Goal: Task Accomplishment & Management: Complete application form

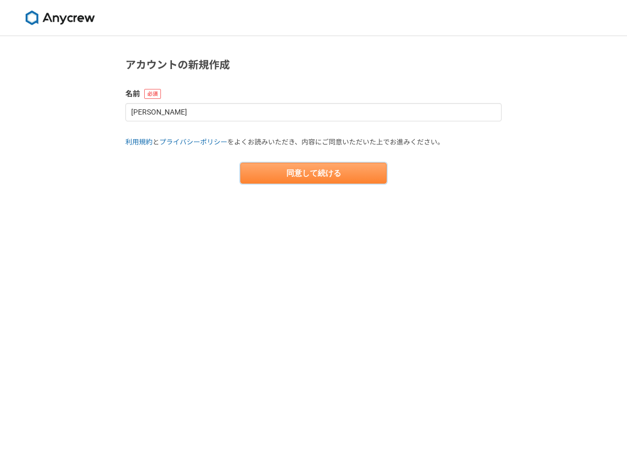
click at [345, 178] on button "同意して続ける" at bounding box center [313, 173] width 146 height 21
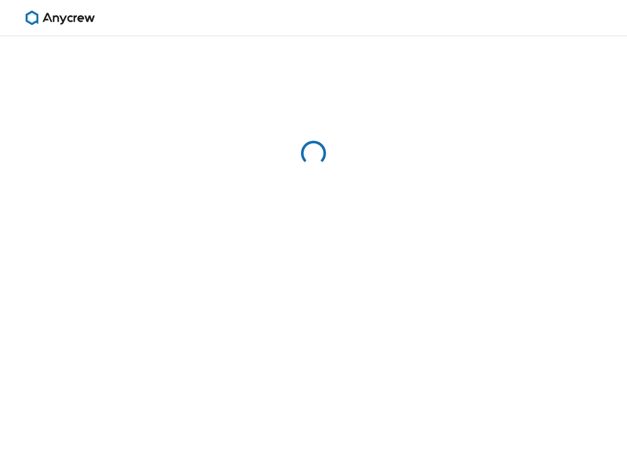
select select "13"
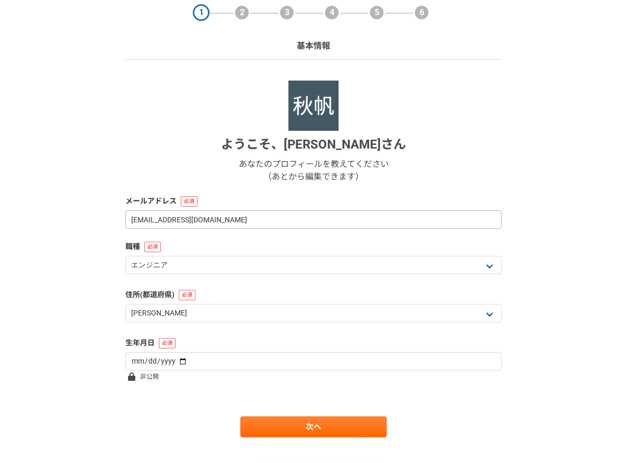
scroll to position [59, 0]
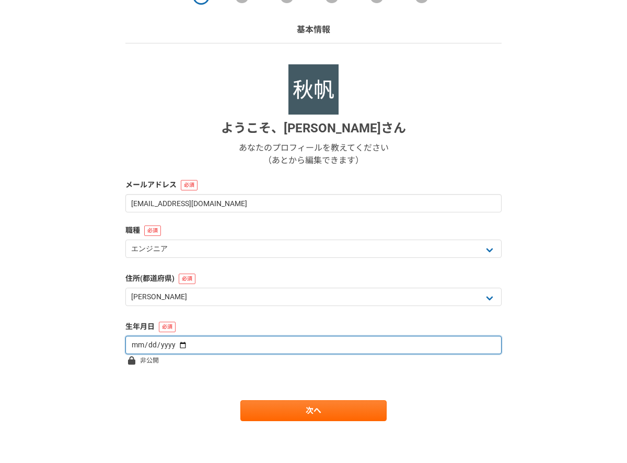
click at [307, 341] on input "date" at bounding box center [313, 345] width 376 height 18
click at [172, 344] on input "date" at bounding box center [313, 345] width 376 height 18
type input "[DATE]"
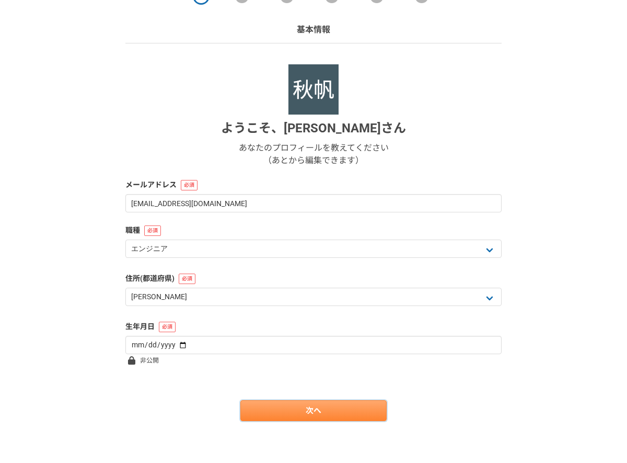
click at [270, 410] on link "次へ" at bounding box center [313, 410] width 146 height 21
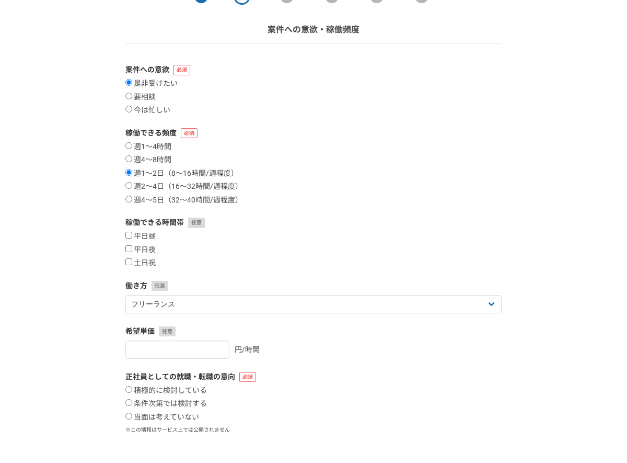
scroll to position [0, 0]
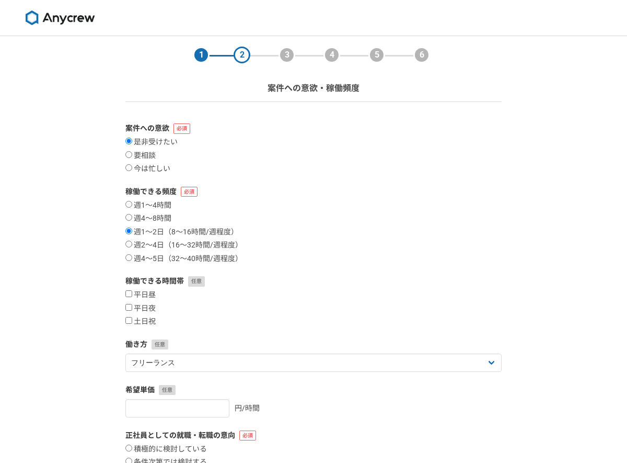
click at [163, 240] on div "週1〜4時間 週4〜8時間 週1〜2日（8〜16時間/週程度） 週2〜4日（16〜32時間/週程度） 週4〜5日（32〜40時間/週程度）" at bounding box center [313, 232] width 376 height 63
click at [158, 247] on label "週2〜4日（16〜32時間/週程度）" at bounding box center [183, 244] width 117 height 9
click at [132, 247] on input "週2〜4日（16〜32時間/週程度）" at bounding box center [128, 243] width 7 height 7
radio input "true"
click at [147, 293] on label "平日昼" at bounding box center [140, 294] width 30 height 9
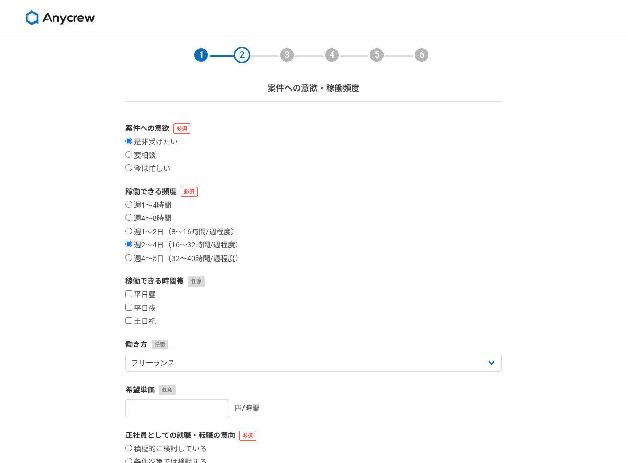
click at [132, 293] on input "平日昼" at bounding box center [128, 293] width 7 height 7
checkbox input "true"
click at [147, 311] on label "平日夜" at bounding box center [140, 308] width 30 height 9
click at [132, 310] on input "平日夜" at bounding box center [128, 307] width 7 height 7
click at [147, 311] on label "平日夜" at bounding box center [140, 308] width 30 height 9
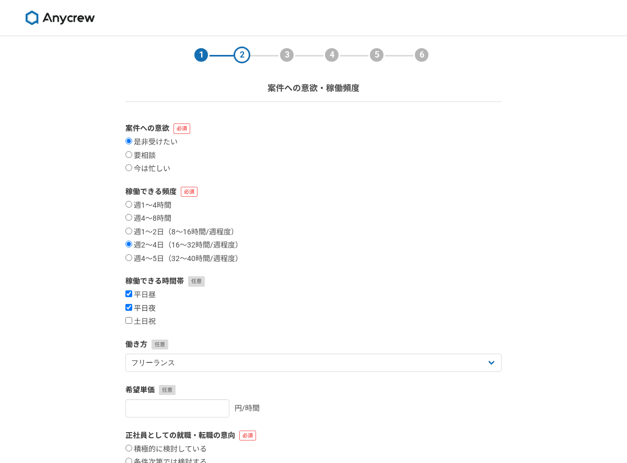
click at [132, 310] on input "平日夜" at bounding box center [128, 307] width 7 height 7
checkbox input "false"
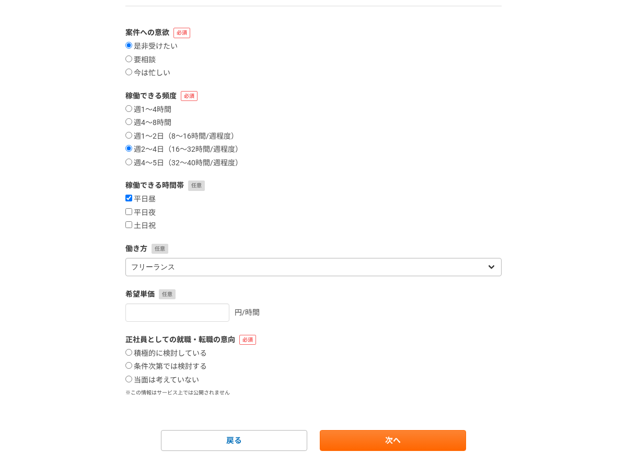
scroll to position [115, 0]
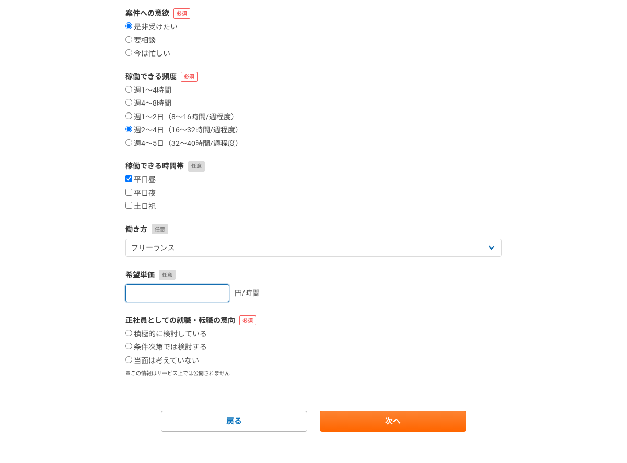
click at [171, 291] on input "number" at bounding box center [177, 293] width 104 height 18
click at [206, 294] on input "0" at bounding box center [177, 293] width 104 height 18
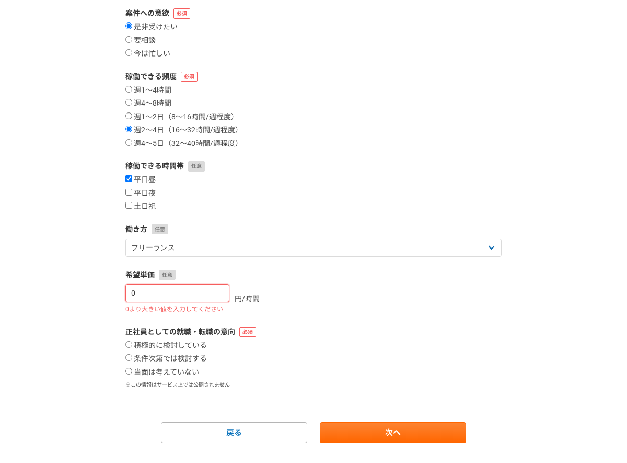
type input "1"
click at [212, 292] on input "1" at bounding box center [177, 293] width 104 height 18
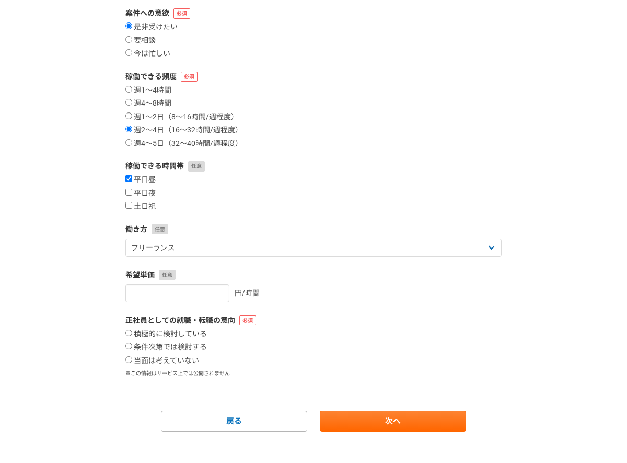
click at [186, 336] on label "積極的に検討している" at bounding box center [166, 333] width 82 height 9
click at [132, 336] on input "積極的に検討している" at bounding box center [128, 332] width 7 height 7
radio input "true"
click at [182, 355] on div "積極的に検討している 条件次第では検討する 当面は考えていない" at bounding box center [313, 347] width 376 height 36
click at [181, 365] on div "正社員としての就職・転職の意向 積極的に検討している 条件次第では検討する 当面は考えていない ※この情報はサービス上では公開されません" at bounding box center [313, 346] width 376 height 63
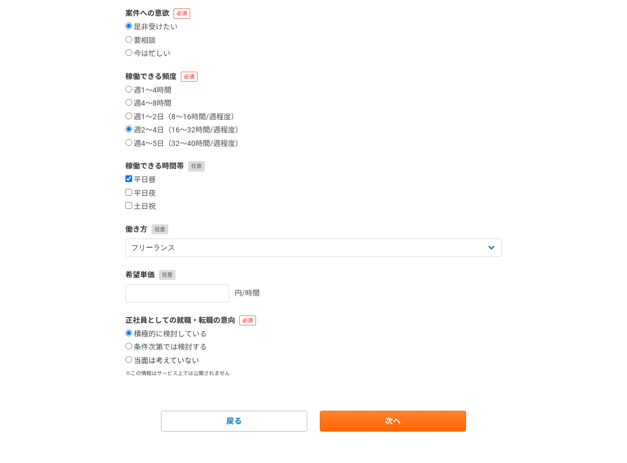
click at [128, 359] on input "当面は考えていない" at bounding box center [128, 359] width 7 height 7
radio input "true"
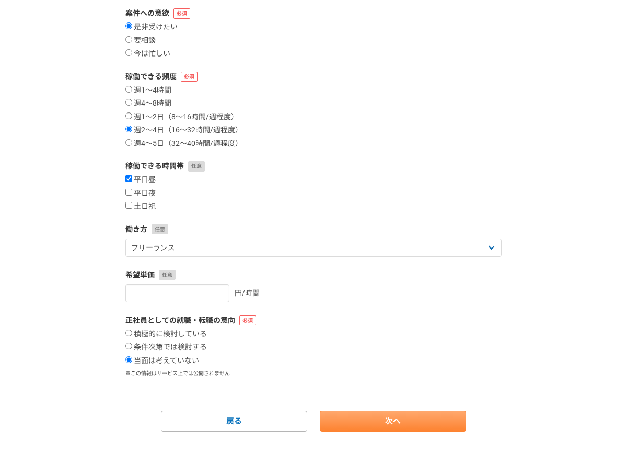
click at [382, 419] on link "次へ" at bounding box center [393, 420] width 146 height 21
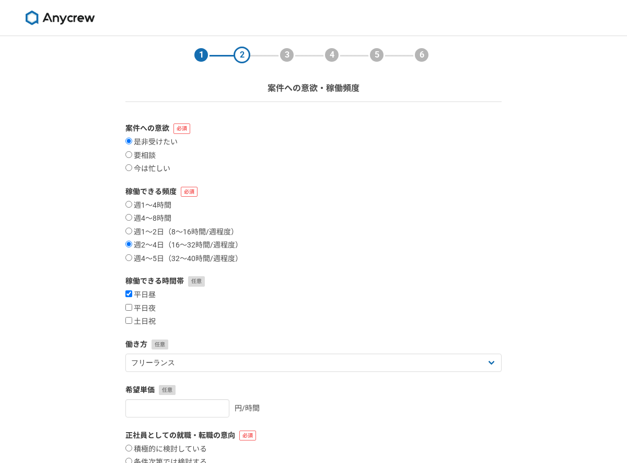
select select
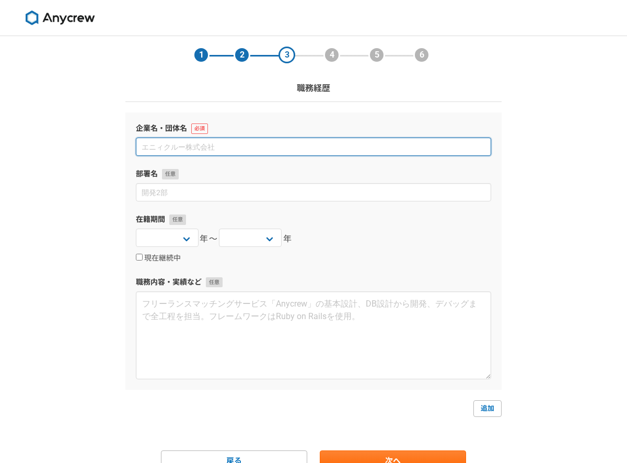
click at [283, 147] on input at bounding box center [313, 146] width 355 height 18
click at [271, 151] on input "株式会社アクセンチュア" at bounding box center [313, 146] width 355 height 18
drag, startPoint x: 247, startPoint y: 148, endPoint x: 138, endPoint y: 146, distance: 108.2
click at [139, 146] on input "株式会社アクセンチュア" at bounding box center [313, 146] width 355 height 18
click at [239, 147] on input "株式会社アクセンチュア" at bounding box center [313, 146] width 355 height 18
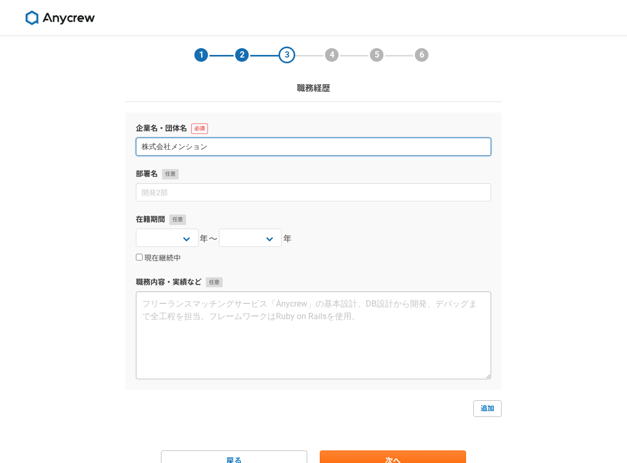
paste input "Instagram運用代行（美容・求人関連） YouTube運用（企画・編集・アップロード管理） 店舗・イベントのPR動画制作（ピラティス、パチスロ演者、生配…"
type input "株式会社メンション"
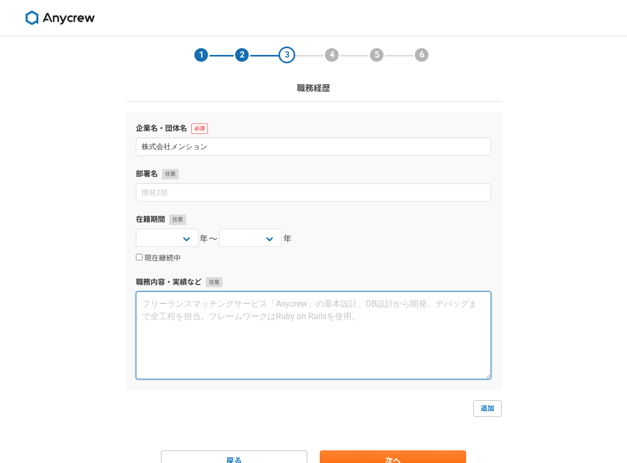
click at [222, 323] on textarea at bounding box center [313, 335] width 355 height 88
paste textarea "Instagram運用代行（美容・求人関連） YouTube運用（企画・編集・アップロード管理） 店舗・イベントのPR動画制作（ピラティス、パチスロ演者、生配…"
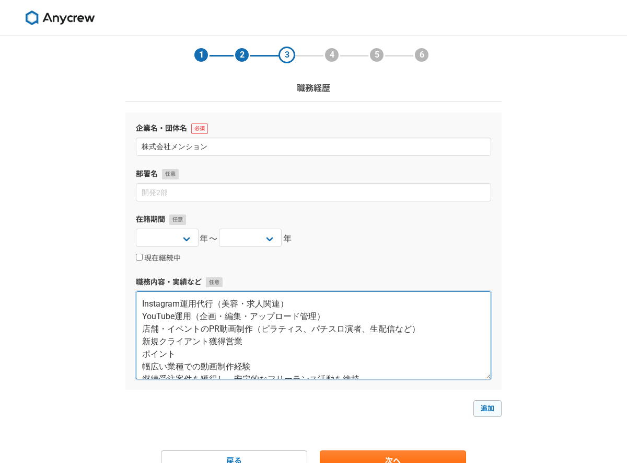
type textarea "Instagram運用代行（美容・求人関連） YouTube運用（企画・編集・アップロード管理） 店舗・イベントのPR動画制作（ピラティス、パチスロ演者、生配…"
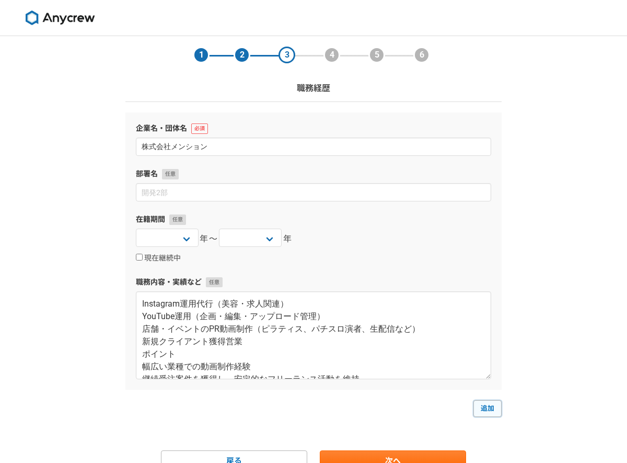
click at [485, 402] on link "追加" at bounding box center [487, 408] width 28 height 17
select select
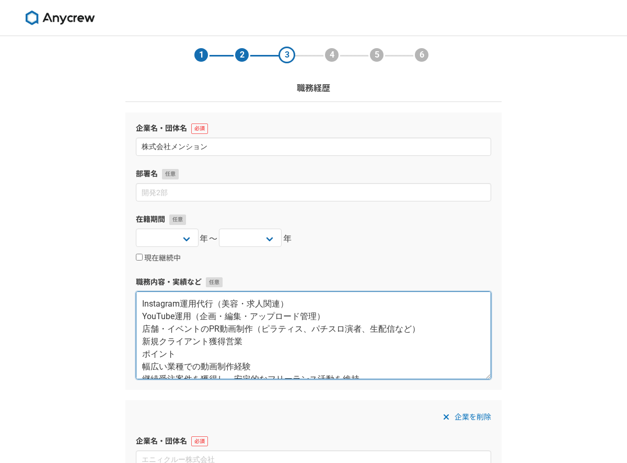
drag, startPoint x: 236, startPoint y: 365, endPoint x: 138, endPoint y: 278, distance: 131.0
click at [138, 278] on div "職務内容・実績など Instagram運用代行（美容・求人関連） YouTube運用（企画・編集・アップロード管理） 店舗・イベントのPR動画制作（ピラティス…" at bounding box center [313, 327] width 355 height 102
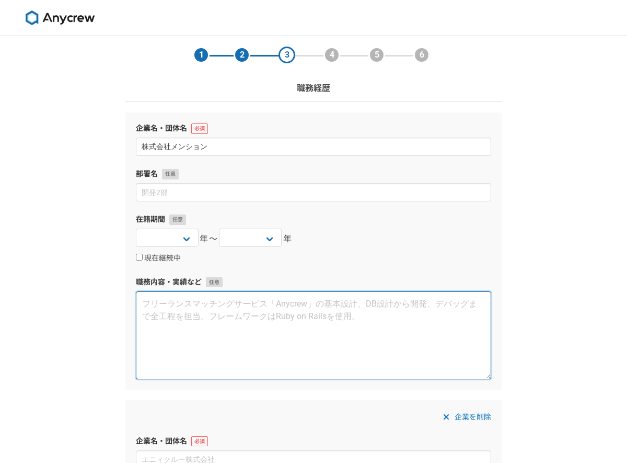
paste textarea "lorem：6514i3d〜2316s0a co：adipiscinge seddoe temporincid、utlab・etdo ma・aliquaeni…"
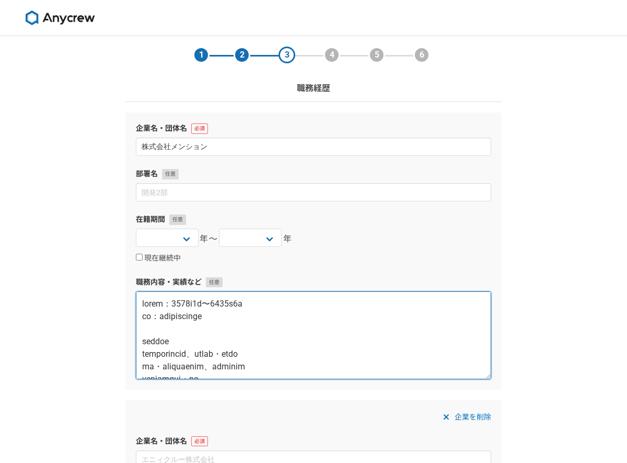
scroll to position [269, 0]
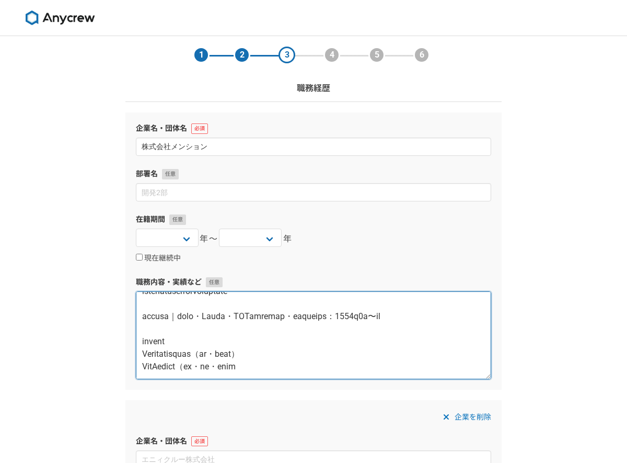
drag, startPoint x: 143, startPoint y: 307, endPoint x: 295, endPoint y: 382, distance: 169.0
click at [295, 383] on div "企業名・団体名 株式会社メンション 部署名 在籍期間 [DATE] [DATE] [DATE] [DATE] [DATE] [DATE] [DATE] [DA…" at bounding box center [313, 250] width 376 height 276
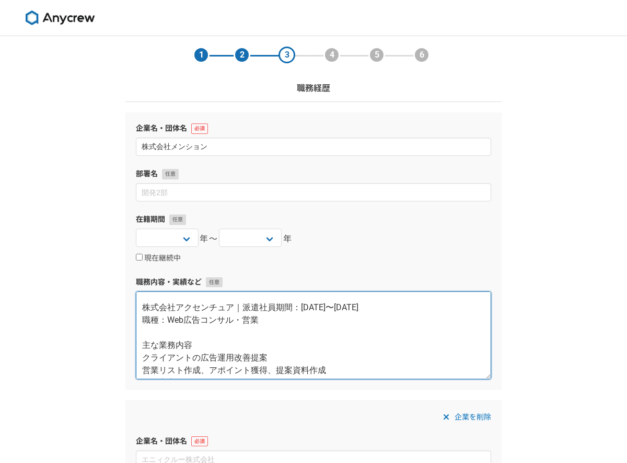
scroll to position [134, 0]
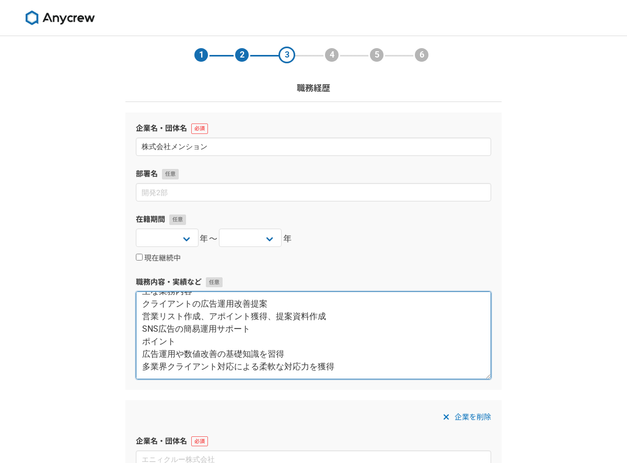
drag, startPoint x: 145, startPoint y: 306, endPoint x: 295, endPoint y: 406, distance: 180.3
click at [296, 406] on form "企業名・団体名 株式会社メンション 部署名 在籍期間 [DATE] [DATE] [DATE] [DATE] [DATE] [DATE] [DATE] [DA…" at bounding box center [313, 447] width 376 height 671
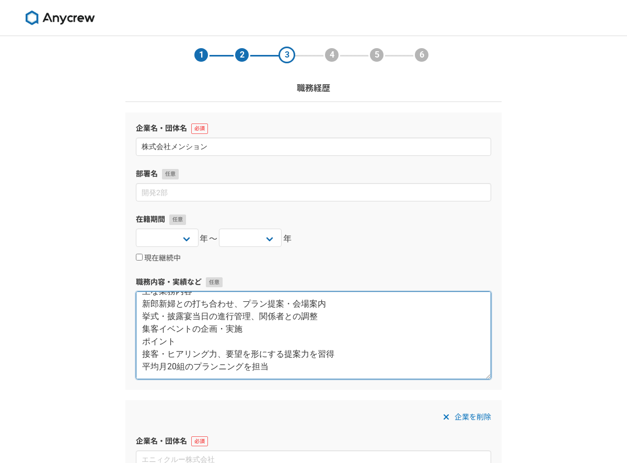
scroll to position [0, 0]
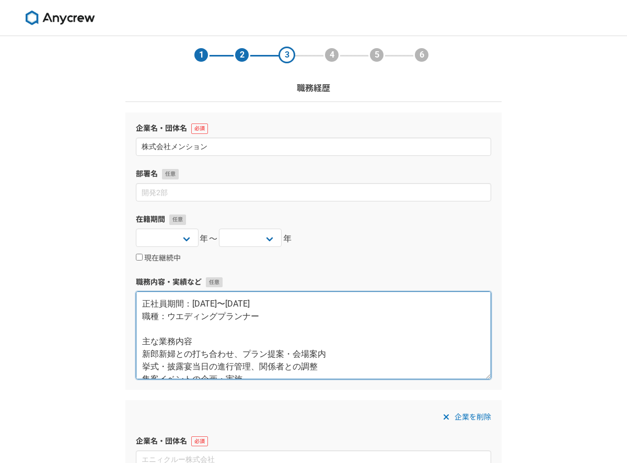
drag, startPoint x: 300, startPoint y: 302, endPoint x: 141, endPoint y: 299, distance: 159.9
click at [141, 299] on textarea "正社員期間：[DATE]〜[DATE] 職種：ウエディングプランナー 主な業務内容 新郎新婦との打ち合わせ、プラン提案・会場案内 挙式・披露宴当日の進行管理、…" at bounding box center [313, 335] width 355 height 88
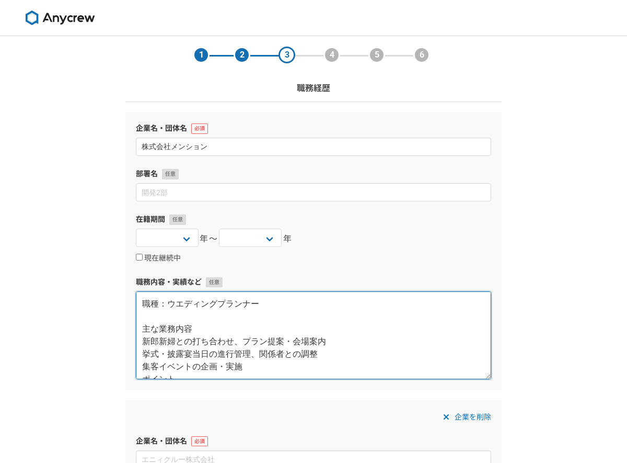
click at [143, 315] on textarea "職種：ウエディングプランナー 主な業務内容 新郎新婦との打ち合わせ、プラン提案・会場案内 挙式・披露宴当日の進行管理、関係者との調整 集客イベントの企画・実施…" at bounding box center [313, 335] width 355 height 88
type textarea "職種：ウエディングプランナー 主な業務内容 新郎新婦との打ち合わせ、プラン提案・会場案内 挙式・披露宴当日の進行管理、関係者との調整 集客イベントの企画・実施…"
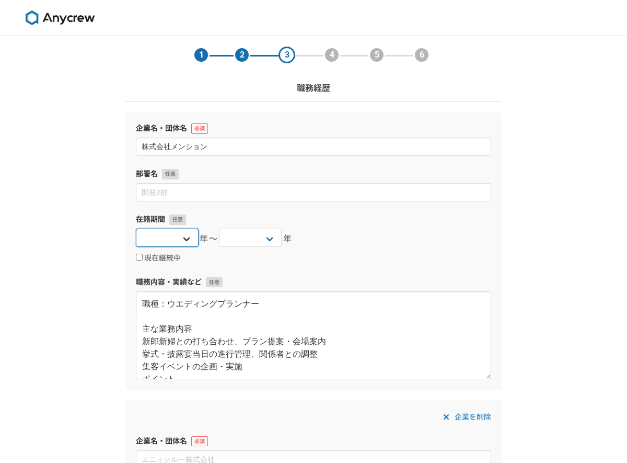
click at [178, 236] on select "[DATE] [DATE] [DATE] [DATE] [DATE] [DATE] [DATE] [DATE] [DATE] [DATE] [DATE] [D…" at bounding box center [167, 237] width 63 height 18
select select "[DATE]"
click at [244, 241] on select "[DATE] [DATE] [DATE] [DATE] [DATE] [DATE] [DATE] [DATE] [DATE] [DATE] [DATE] [D…" at bounding box center [250, 237] width 63 height 18
select select "[DATE]"
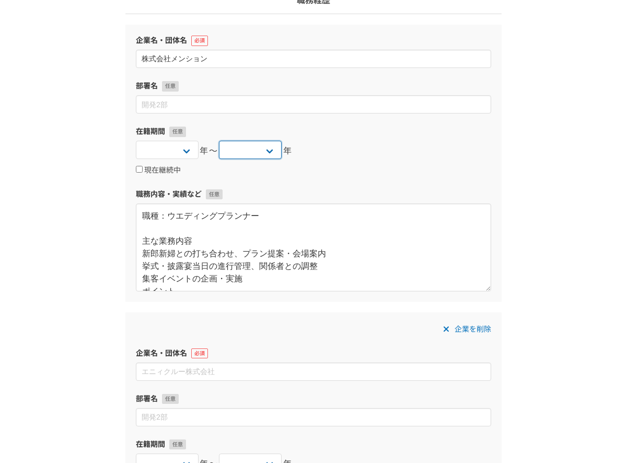
scroll to position [89, 0]
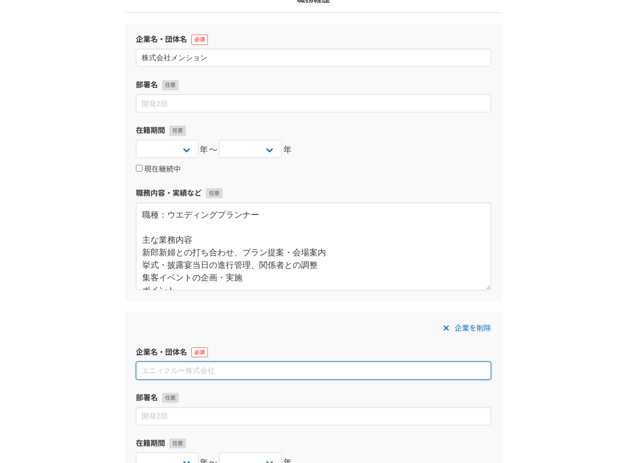
click at [252, 370] on input at bounding box center [313, 370] width 355 height 18
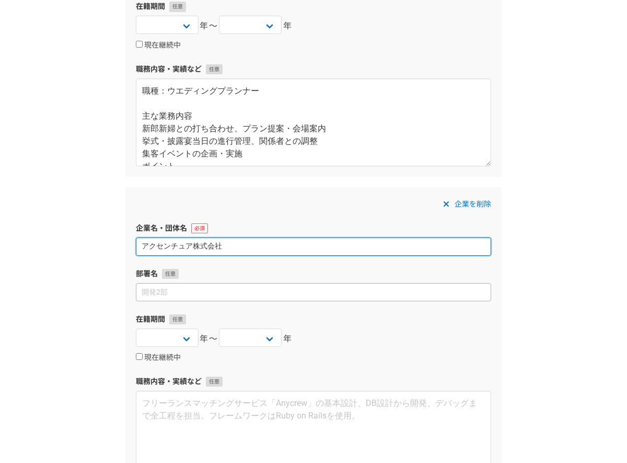
scroll to position [221, 0]
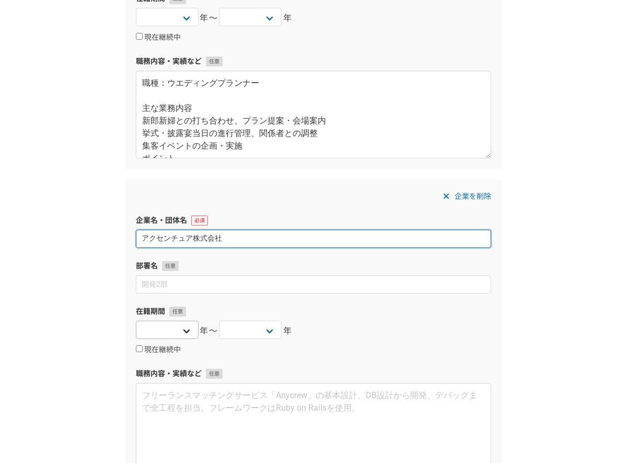
type input "アクセンチュア株式会社"
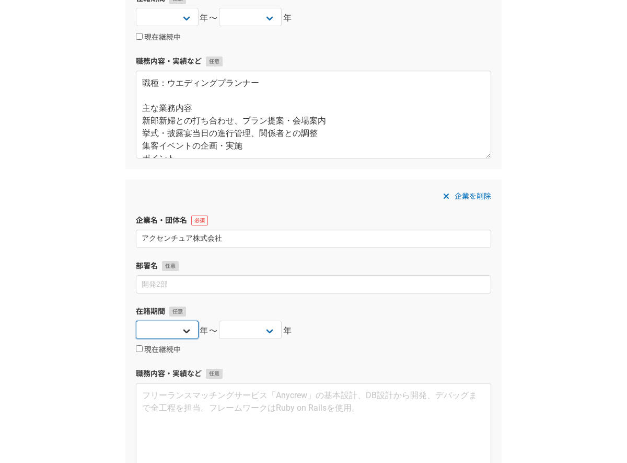
click at [191, 332] on select "[DATE] [DATE] [DATE] [DATE] [DATE] [DATE] [DATE] [DATE] [DATE] [DATE] [DATE] [D…" at bounding box center [167, 329] width 63 height 18
select select "[DATE]"
click at [271, 328] on select "[DATE] [DATE] [DATE] [DATE] [DATE] [DATE] [DATE] [DATE] [DATE] [DATE] [DATE] [D…" at bounding box center [250, 329] width 63 height 18
select select "[DATE]"
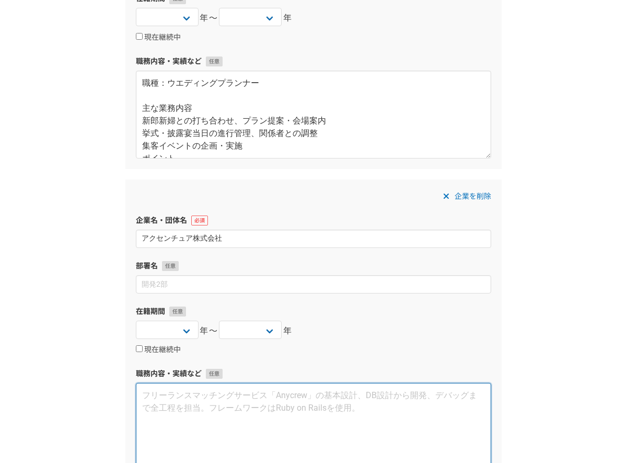
click at [209, 399] on textarea at bounding box center [313, 427] width 355 height 88
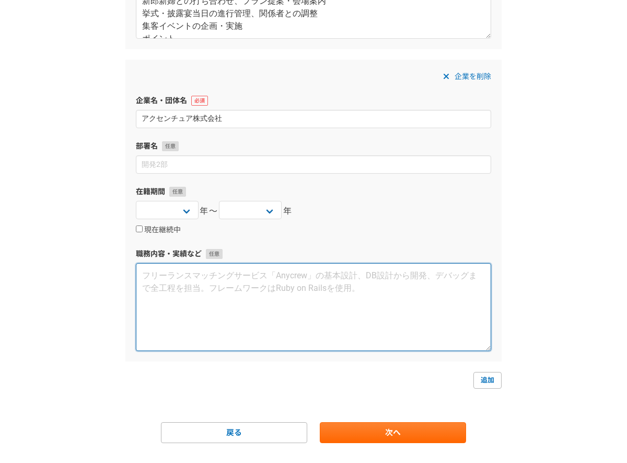
scroll to position [359, 0]
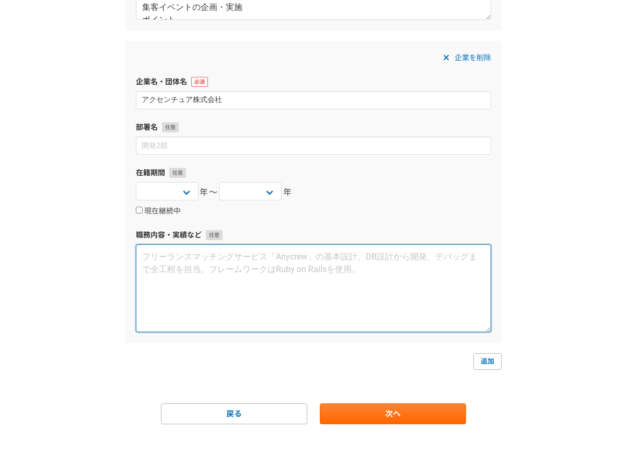
paste textarea "lorem：6514i3d〜2316s0a co：adipiscinge seddoe temporincid、utlab・etdo ma・aliquaeni…"
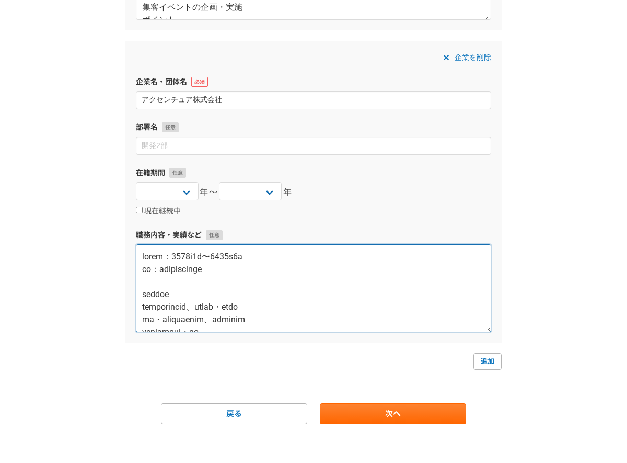
scroll to position [269, 0]
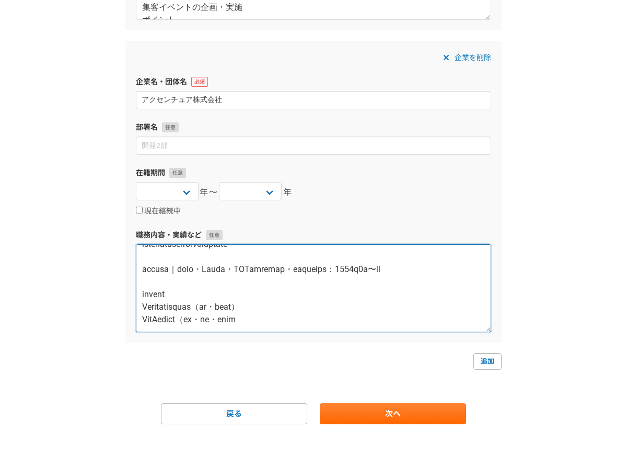
drag, startPoint x: 143, startPoint y: 259, endPoint x: 246, endPoint y: 344, distance: 133.2
click at [246, 344] on form "企業名・団体名 株式会社メンション 部署名 在籍期間 [DATE] [DATE] [DATE] [DATE] [DATE] [DATE] [DATE] [DA…" at bounding box center [313, 88] width 376 height 671
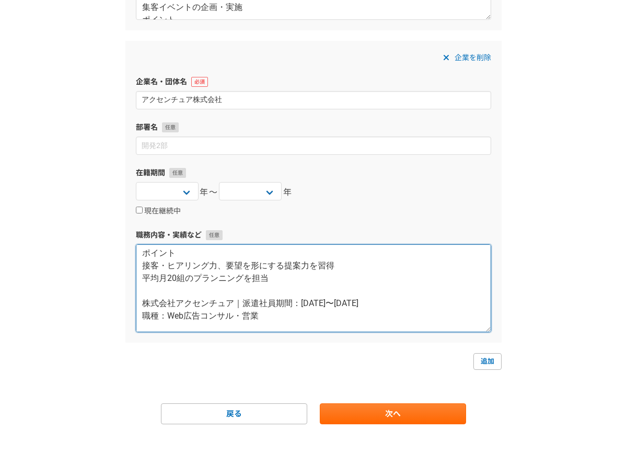
scroll to position [0, 0]
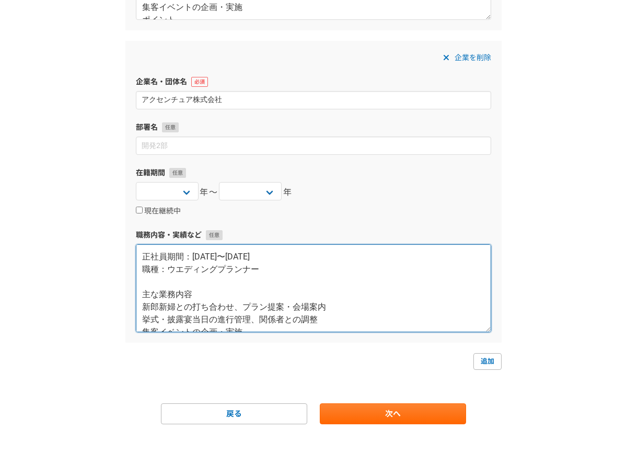
drag, startPoint x: 264, startPoint y: 280, endPoint x: 181, endPoint y: 203, distance: 113.5
click at [181, 203] on div "企業を削除 企業名・団体名 アクセンチュア株式会社 部署名 在籍期間 [DATE] [DATE] [DATE] [DATE] [DATE] [DATE] [D…" at bounding box center [313, 192] width 376 height 302
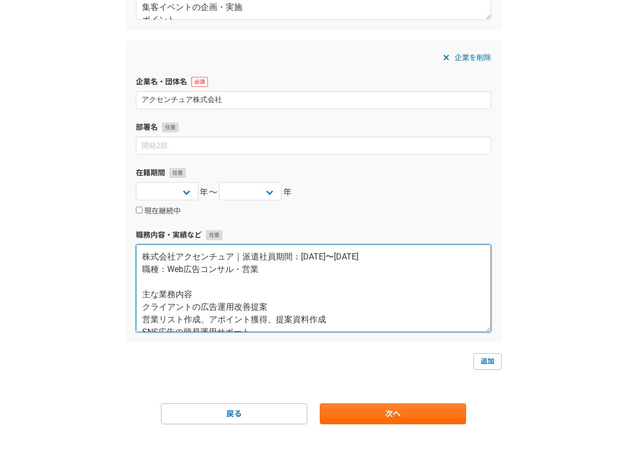
drag, startPoint x: 277, startPoint y: 271, endPoint x: 268, endPoint y: 271, distance: 8.9
click at [268, 271] on textarea "株式会社アクセンチュア｜派遣社員期間：[DATE]〜[DATE] 職種：Web広告コンサル・営業 主な業務内容 クライアントの広告運用改善提案 営業リスト作成…" at bounding box center [313, 288] width 355 height 88
drag, startPoint x: 164, startPoint y: 253, endPoint x: 437, endPoint y: 275, distance: 273.6
click at [437, 275] on textarea "株式会社アクセンチュア｜派遣社員期間：[DATE]〜[DATE] 職種：Web広告コンサル・営業 主な業務内容 クライアントの広告運用改善提案 営業リスト作成…" at bounding box center [313, 288] width 355 height 88
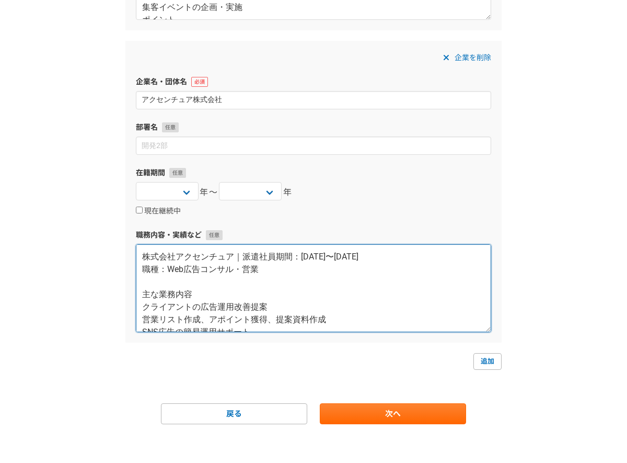
drag, startPoint x: 144, startPoint y: 255, endPoint x: 394, endPoint y: 259, distance: 249.8
click at [394, 259] on textarea "株式会社アクセンチュア｜派遣社員期間：[DATE]〜[DATE] 職種：Web広告コンサル・営業 主な業務内容 クライアントの広告運用改善提案 営業リスト作成…" at bounding box center [313, 288] width 355 height 88
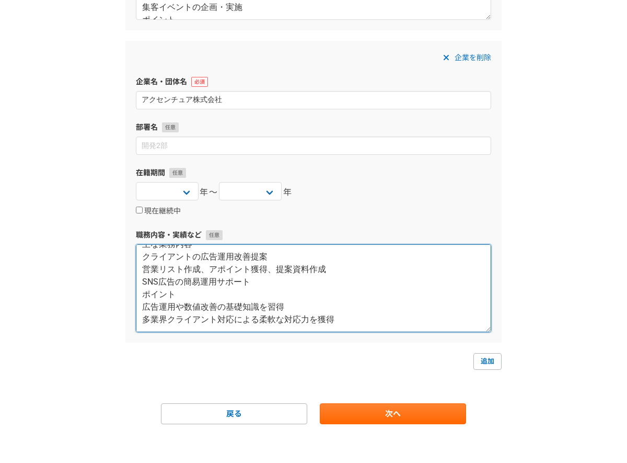
scroll to position [362, 0]
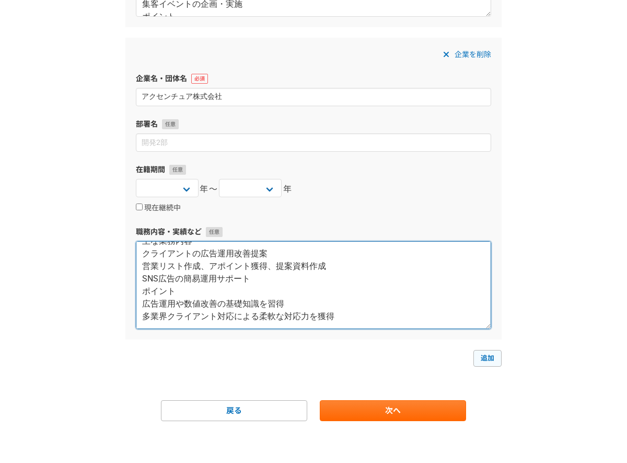
type textarea "職種：Web広告コンサル・営業 主な業務内容 クライアントの広告運用改善提案 営業リスト作成、アポイント獲得、提案資料作成 SNS広告の簡易運用サポート ポイ…"
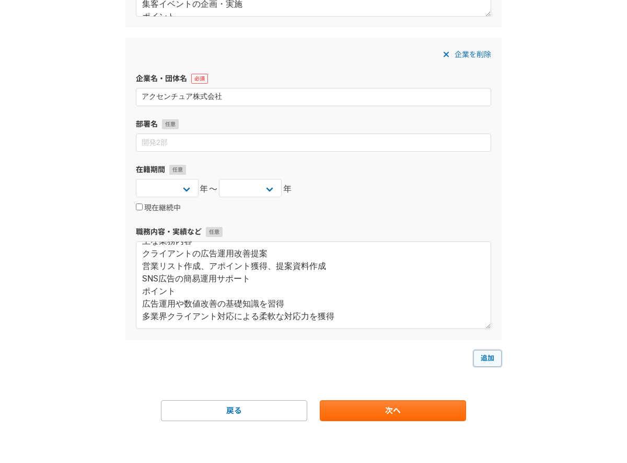
click at [481, 356] on link "追加" at bounding box center [487, 358] width 28 height 17
select select
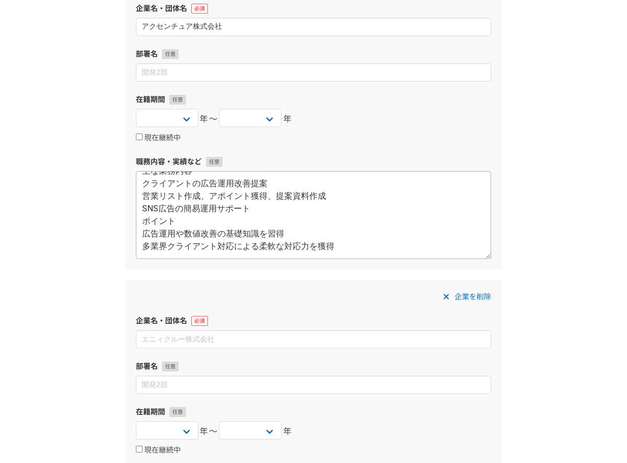
scroll to position [446, 0]
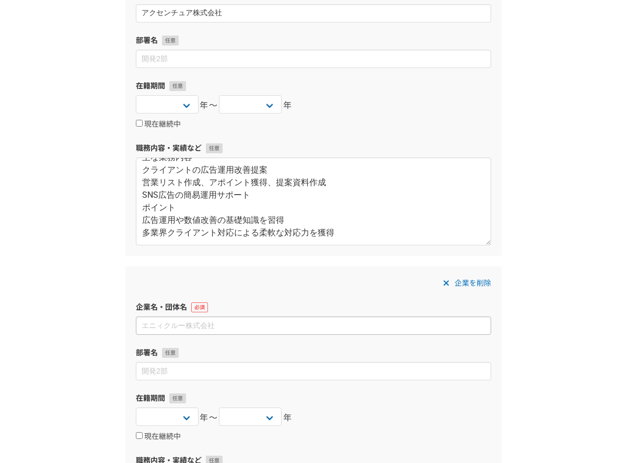
click at [236, 327] on input at bounding box center [313, 325] width 355 height 18
click at [445, 282] on icon at bounding box center [446, 282] width 5 height 5
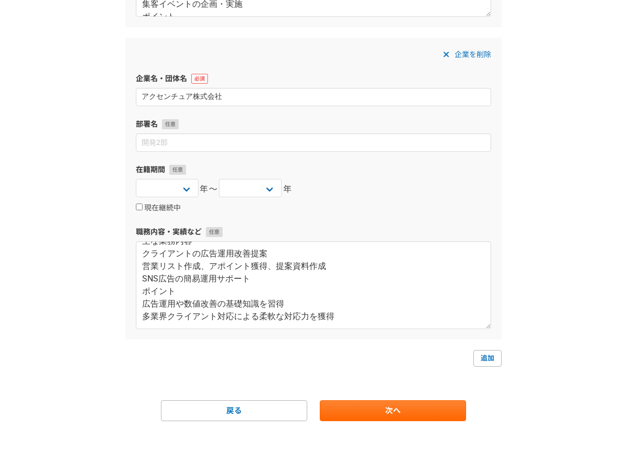
scroll to position [362, 0]
click at [402, 412] on link "次へ" at bounding box center [393, 410] width 146 height 21
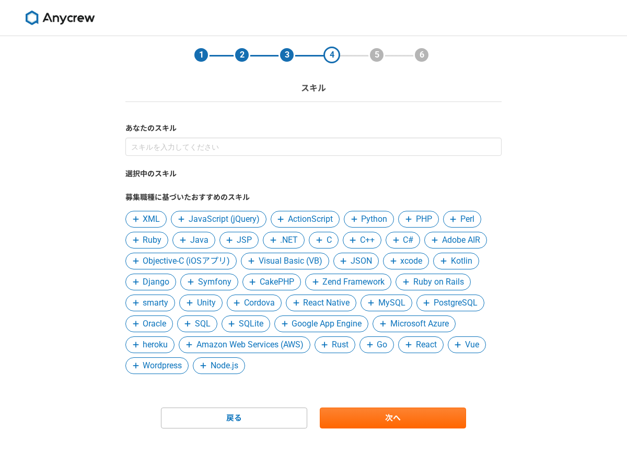
click at [154, 221] on span "XML" at bounding box center [151, 219] width 17 height 13
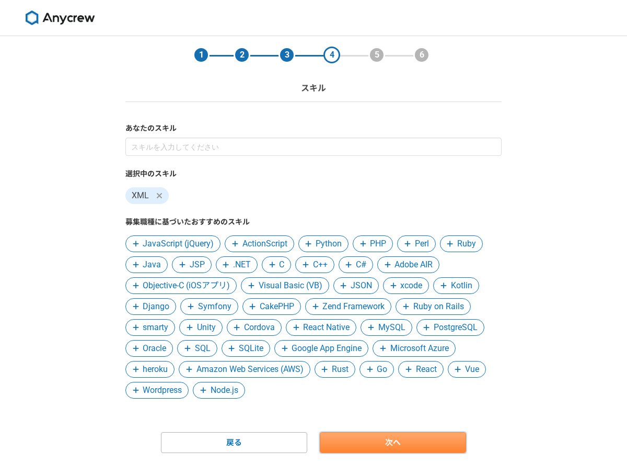
click at [351, 446] on link "次へ" at bounding box center [393, 442] width 146 height 21
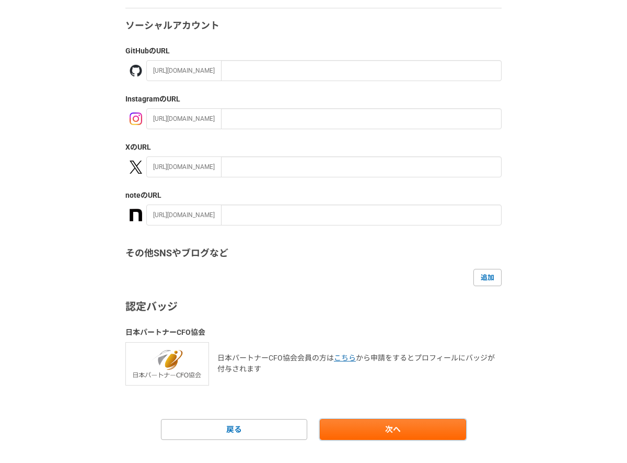
scroll to position [112, 0]
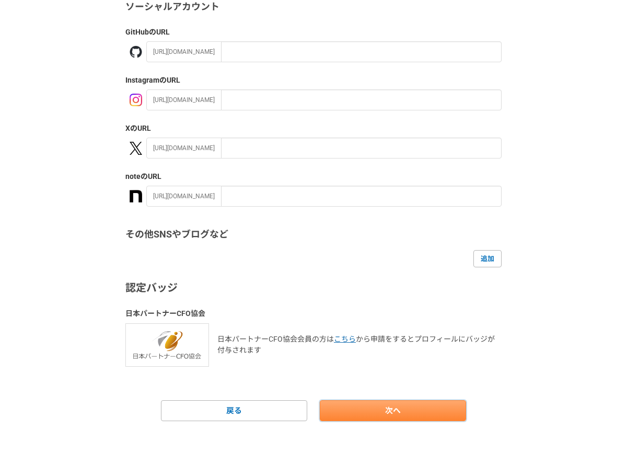
click at [359, 403] on link "次へ" at bounding box center [393, 410] width 146 height 21
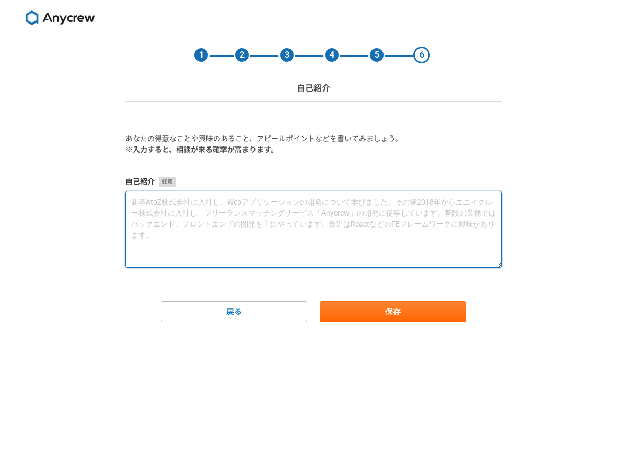
click at [146, 211] on textarea at bounding box center [313, 229] width 376 height 77
paste textarea "lor IPSum（Dolorsita・ConSect・AdiPis） elit（Seddoeiu Tem・IncIdi・Utlab） Etdolorem（A…"
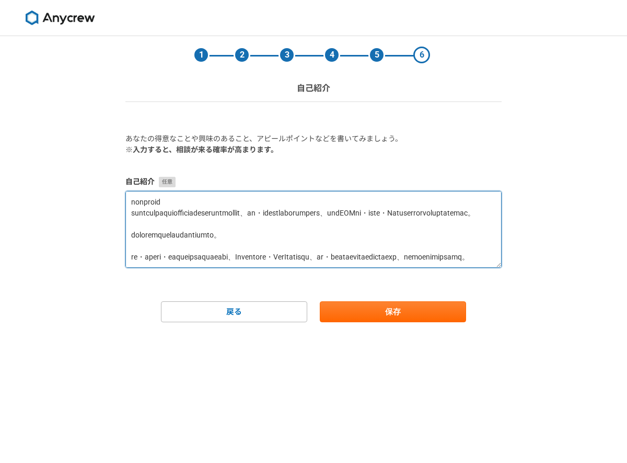
scroll to position [165, 0]
type textarea "lor IPSum（Dolorsita・ConSect・AdiPis） elit（Seddoeiu Tem・IncIdi・Utlab） Etdolorem（A…"
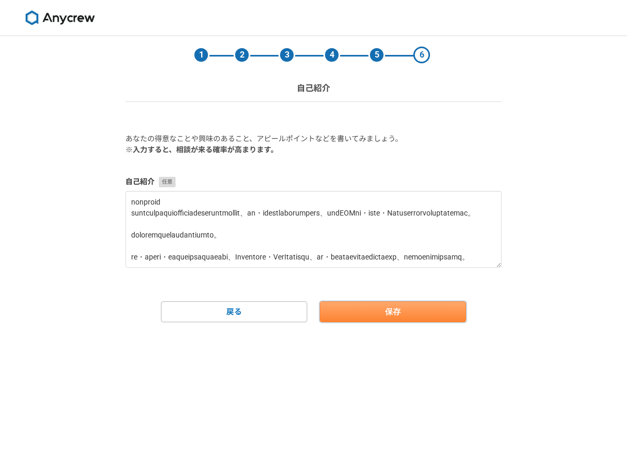
click at [388, 316] on button "保存" at bounding box center [393, 311] width 146 height 21
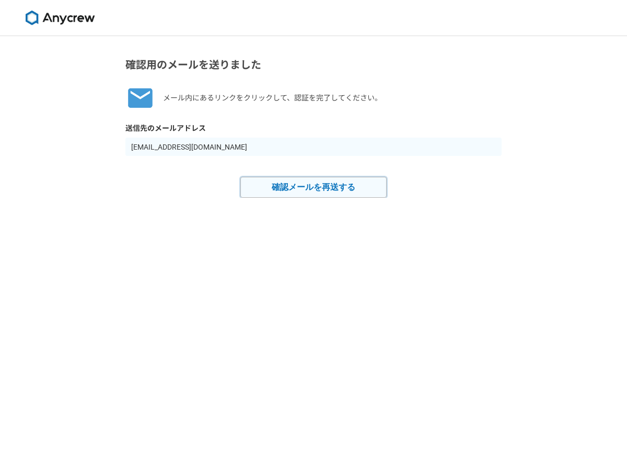
click at [330, 189] on button "確認メールを再送する" at bounding box center [313, 187] width 146 height 21
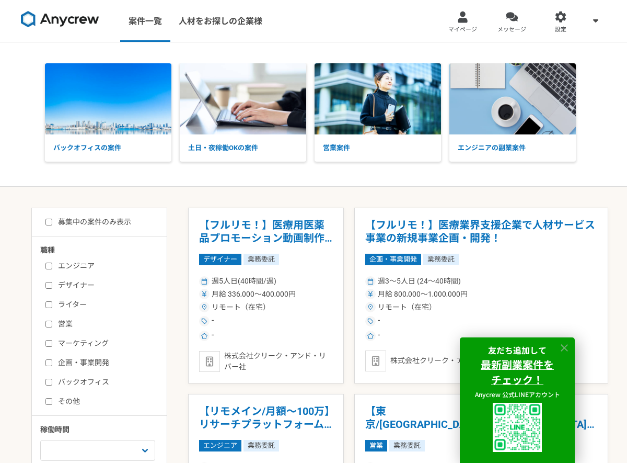
click at [566, 344] on icon at bounding box center [565, 348] width 12 height 12
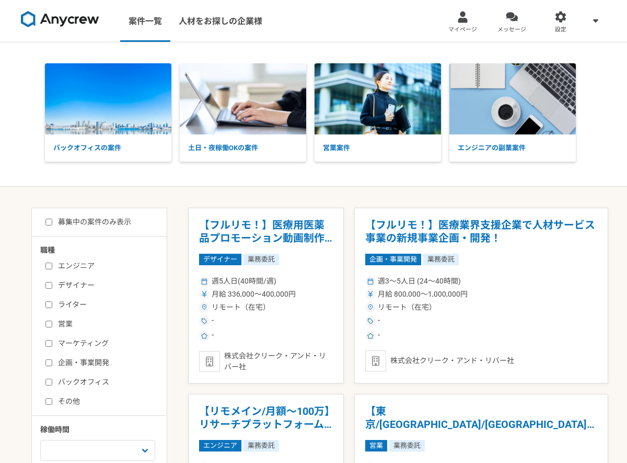
click at [90, 281] on label "デザイナー" at bounding box center [105, 285] width 120 height 11
click at [52, 282] on input "デザイナー" at bounding box center [48, 285] width 7 height 7
checkbox input "true"
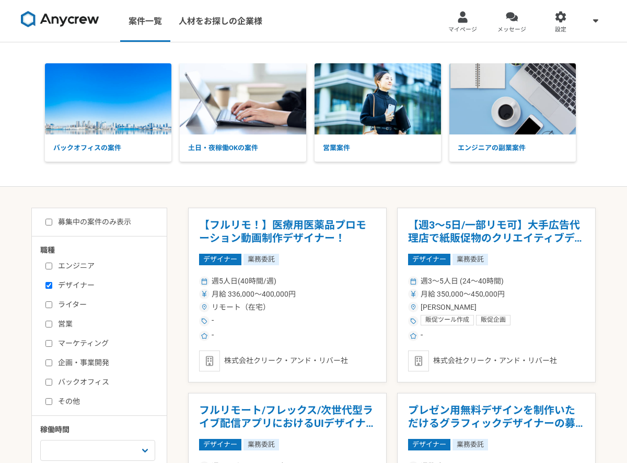
click at [72, 344] on label "マーケティング" at bounding box center [105, 343] width 120 height 11
click at [52, 344] on input "マーケティング" at bounding box center [48, 343] width 7 height 7
checkbox input "true"
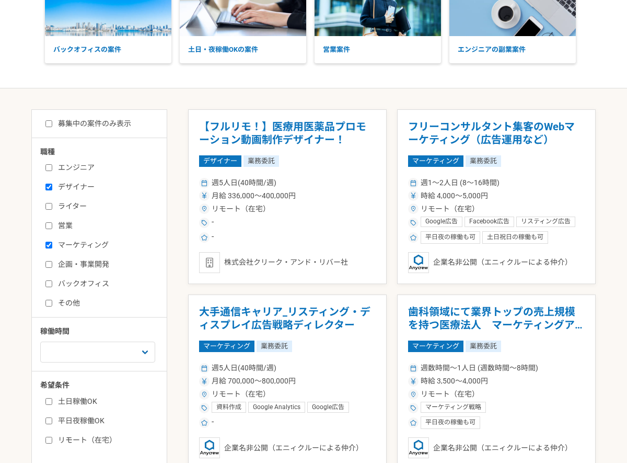
scroll to position [99, 0]
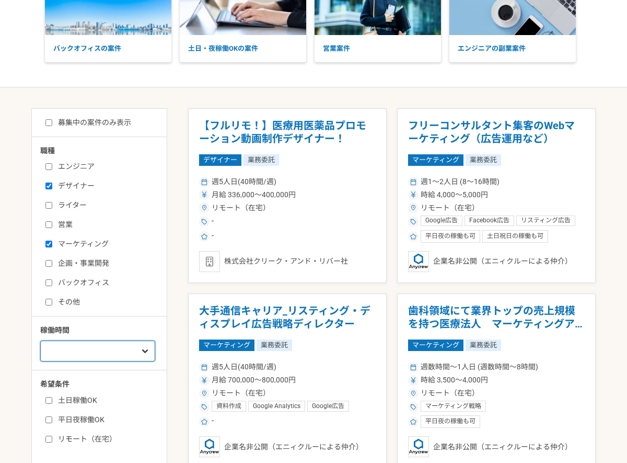
click at [143, 352] on select "週1人日（8時間）以下 週2人日（16時間）以下 週3人日（24時間）以下 週4人日（32時間）以下 週5人日（40時間）以下" at bounding box center [97, 350] width 115 height 21
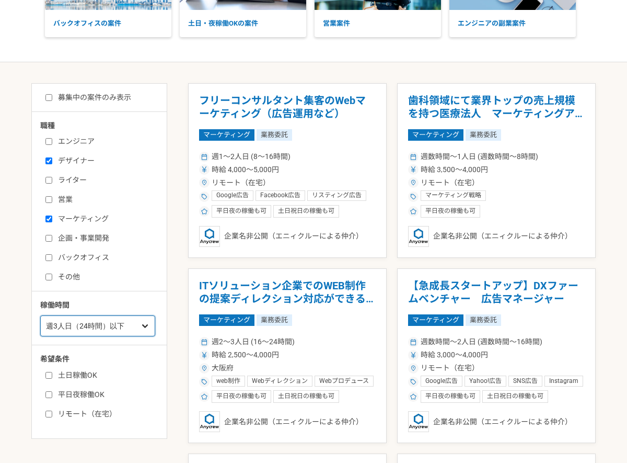
scroll to position [131, 0]
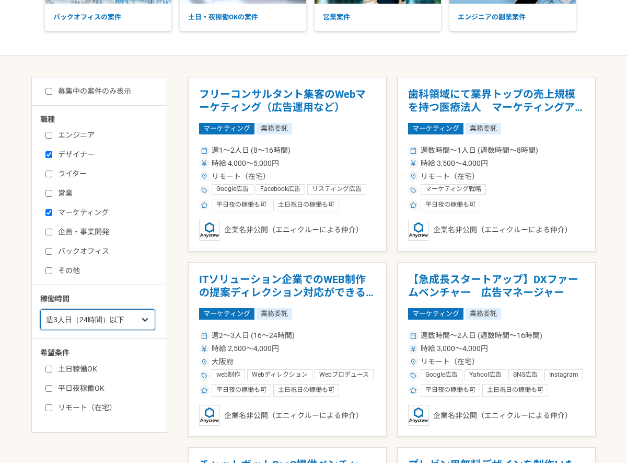
click at [143, 320] on select "週1人日（8時間）以下 週2人日（16時間）以下 週3人日（24時間）以下 週4人日（32時間）以下 週5人日（40時間）以下" at bounding box center [97, 319] width 115 height 21
select select "4"
click at [107, 404] on label "リモート（在宅）" at bounding box center [105, 407] width 120 height 11
click at [52, 404] on input "リモート（在宅）" at bounding box center [48, 407] width 7 height 7
checkbox input "true"
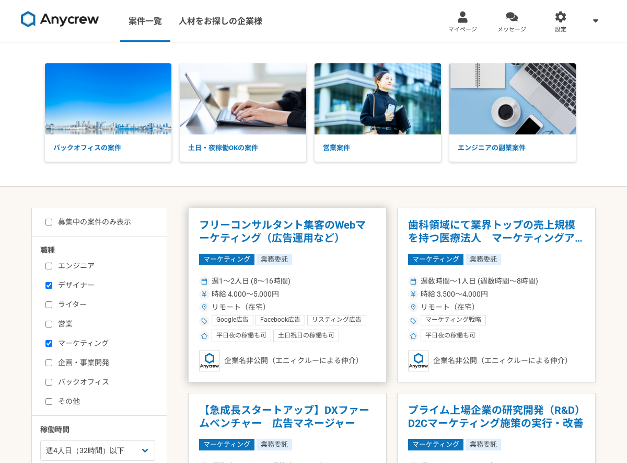
click at [345, 242] on h1 "フリーコンサルタント集客のWebマーケティング（広告運用など）" at bounding box center [287, 231] width 177 height 27
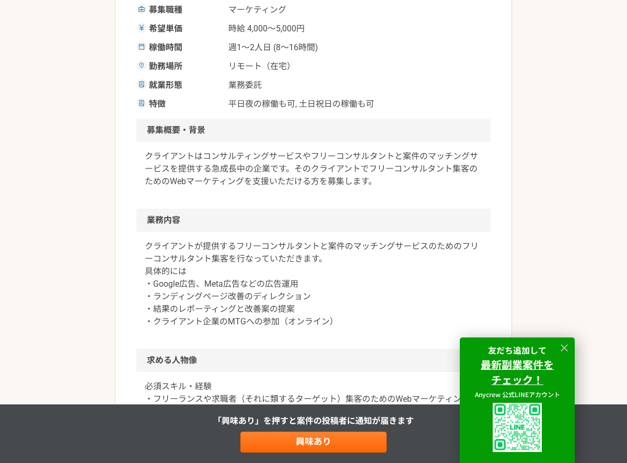
scroll to position [214, 0]
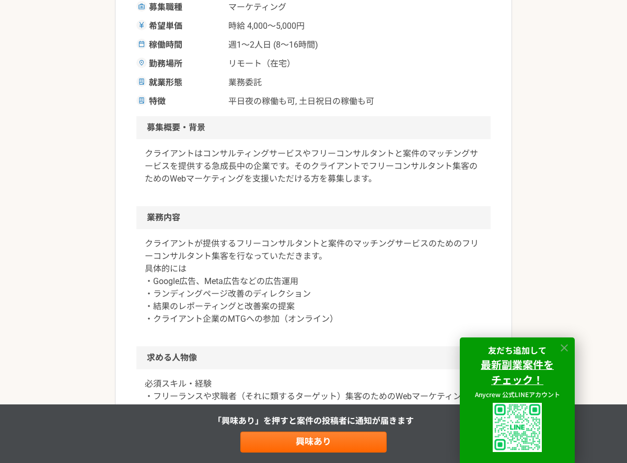
click at [565, 346] on icon at bounding box center [565, 348] width 12 height 12
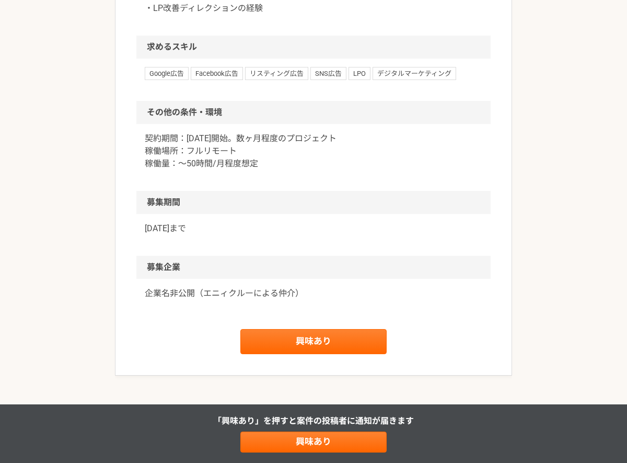
scroll to position [644, 0]
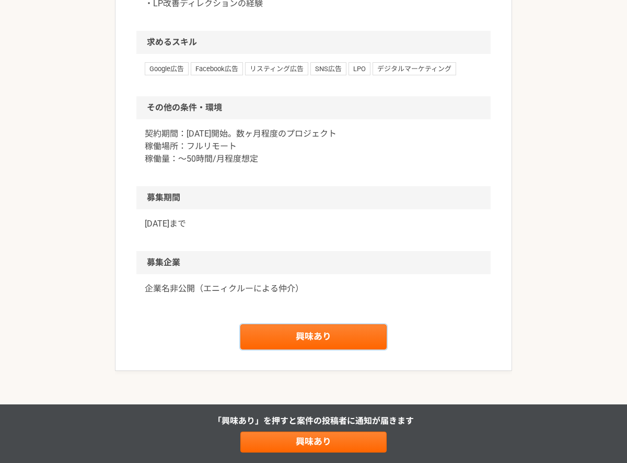
click at [370, 344] on link "興味あり" at bounding box center [313, 336] width 146 height 25
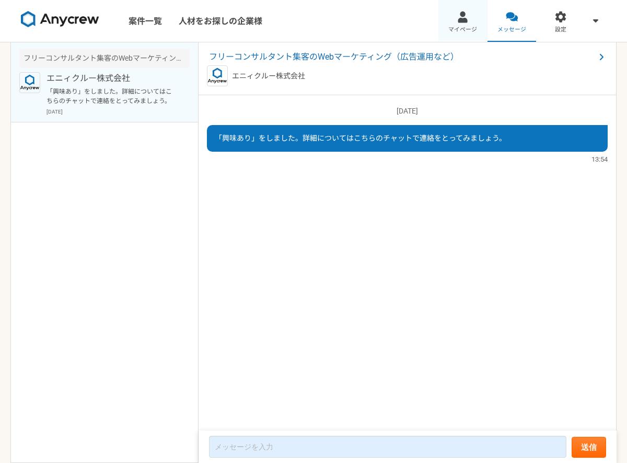
click at [463, 22] on div at bounding box center [463, 17] width 12 height 12
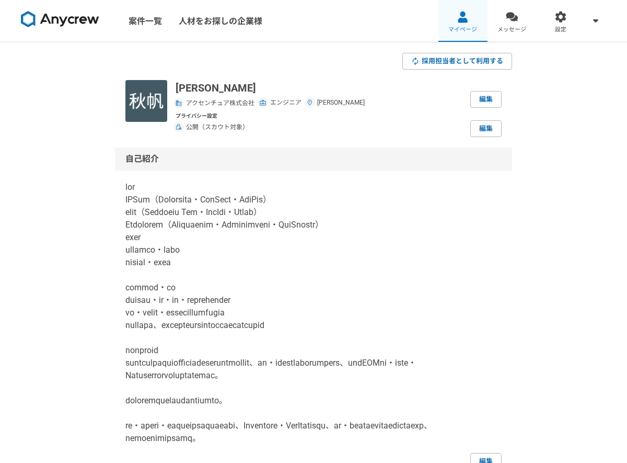
click at [457, 21] on div at bounding box center [463, 17] width 12 height 12
click at [137, 22] on link "案件一覧" at bounding box center [145, 21] width 50 height 42
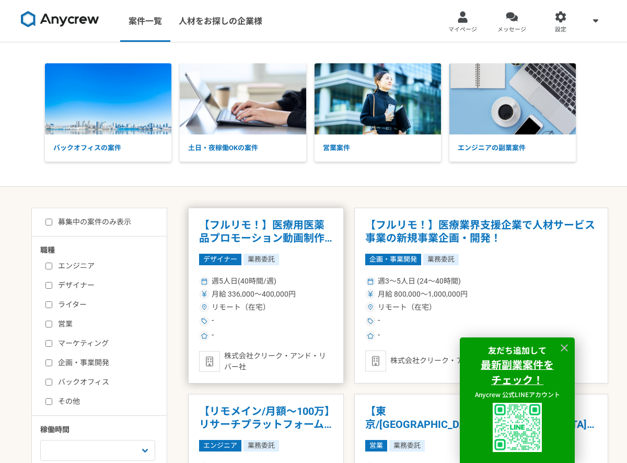
click at [298, 248] on article "【フルリモ！】医療用医薬品プロモーション動画制作デザイナー！ デザイナー 業務委託 週5人日(40時間/週) 月給 336,000〜400,000円 リモート…" at bounding box center [266, 295] width 156 height 176
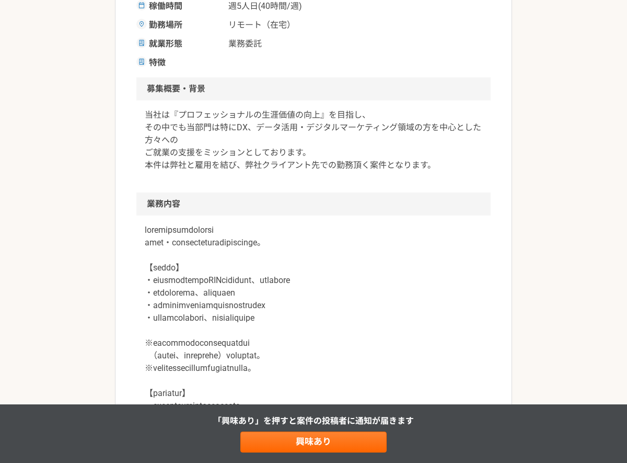
scroll to position [254, 0]
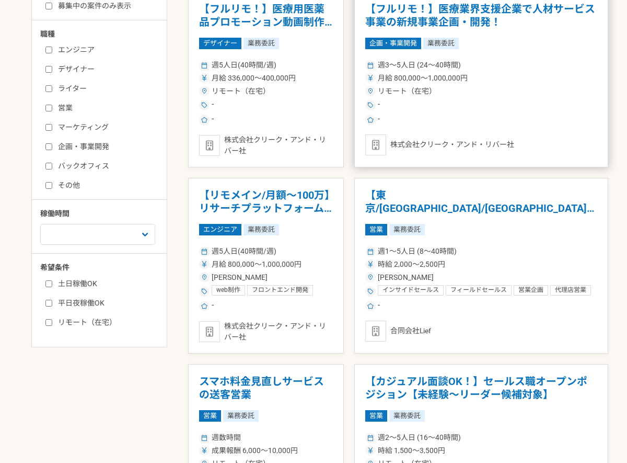
scroll to position [217, 0]
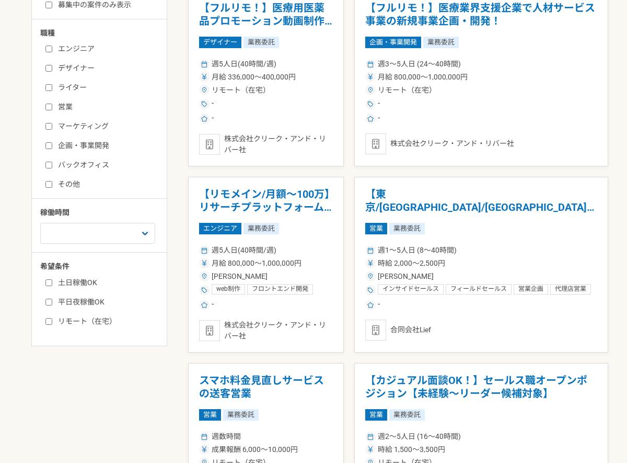
click at [71, 123] on label "マーケティング" at bounding box center [105, 126] width 120 height 11
click at [52, 123] on input "マーケティング" at bounding box center [48, 126] width 7 height 7
checkbox input "true"
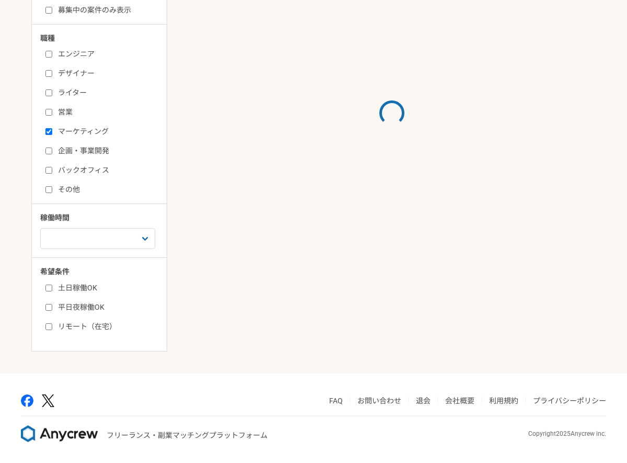
scroll to position [217, 0]
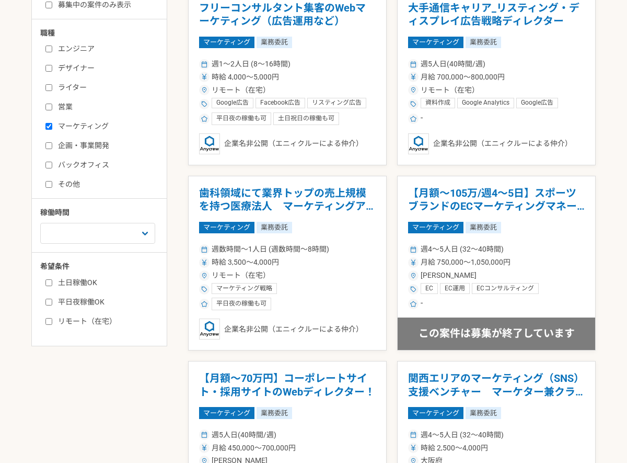
click at [70, 68] on label "デザイナー" at bounding box center [105, 68] width 120 height 11
click at [52, 68] on input "デザイナー" at bounding box center [48, 68] width 7 height 7
checkbox input "true"
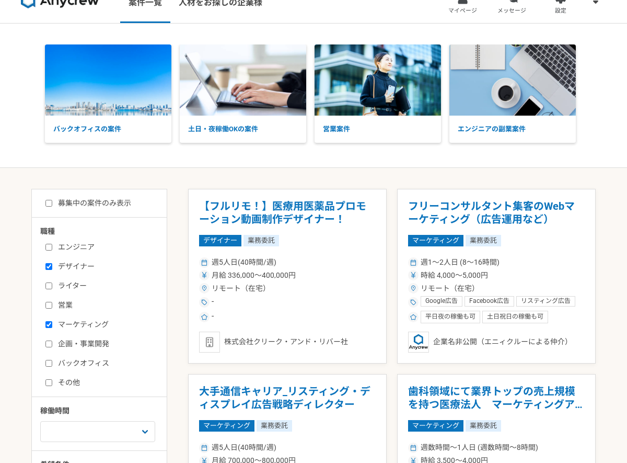
scroll to position [18, 0]
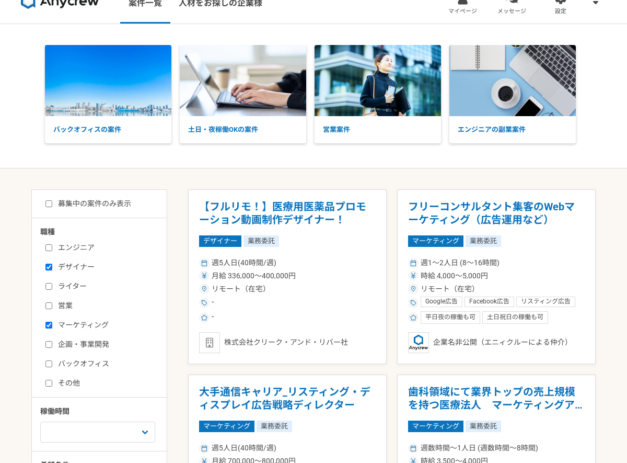
click at [113, 197] on div "募集中の案件のみ表示 職種 エンジニア デザイナー ライター 営業 マーケティング 企画・事業開発 バックオフィス その他 稼働時間 週1人日（8時間）以下 …" at bounding box center [99, 366] width 136 height 355
click at [109, 204] on label "募集中の案件のみ表示" at bounding box center [88, 203] width 86 height 11
click at [52, 204] on input "募集中の案件のみ表示" at bounding box center [48, 203] width 7 height 7
checkbox input "true"
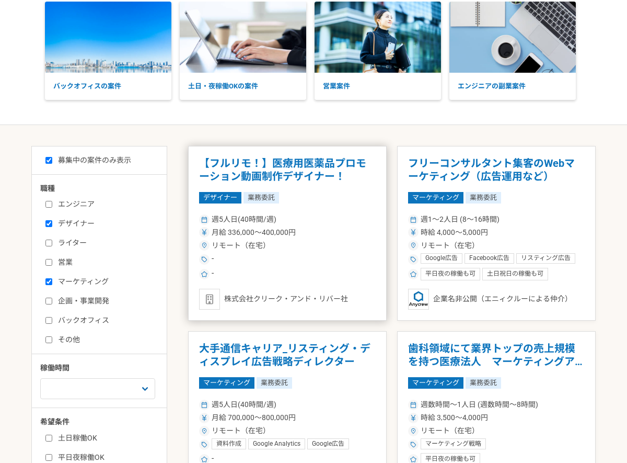
scroll to position [52, 0]
